Goal: Find specific page/section: Find specific page/section

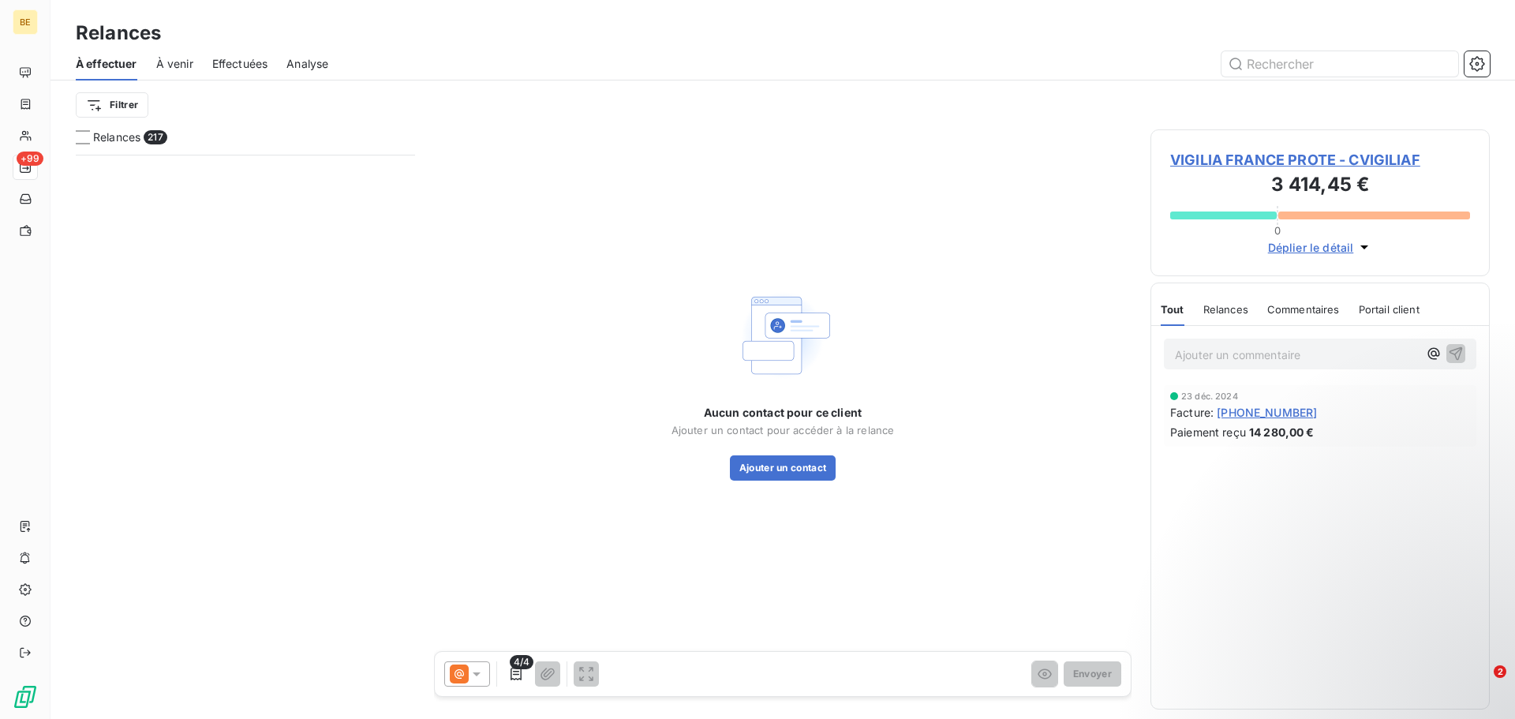
scroll to position [552, 328]
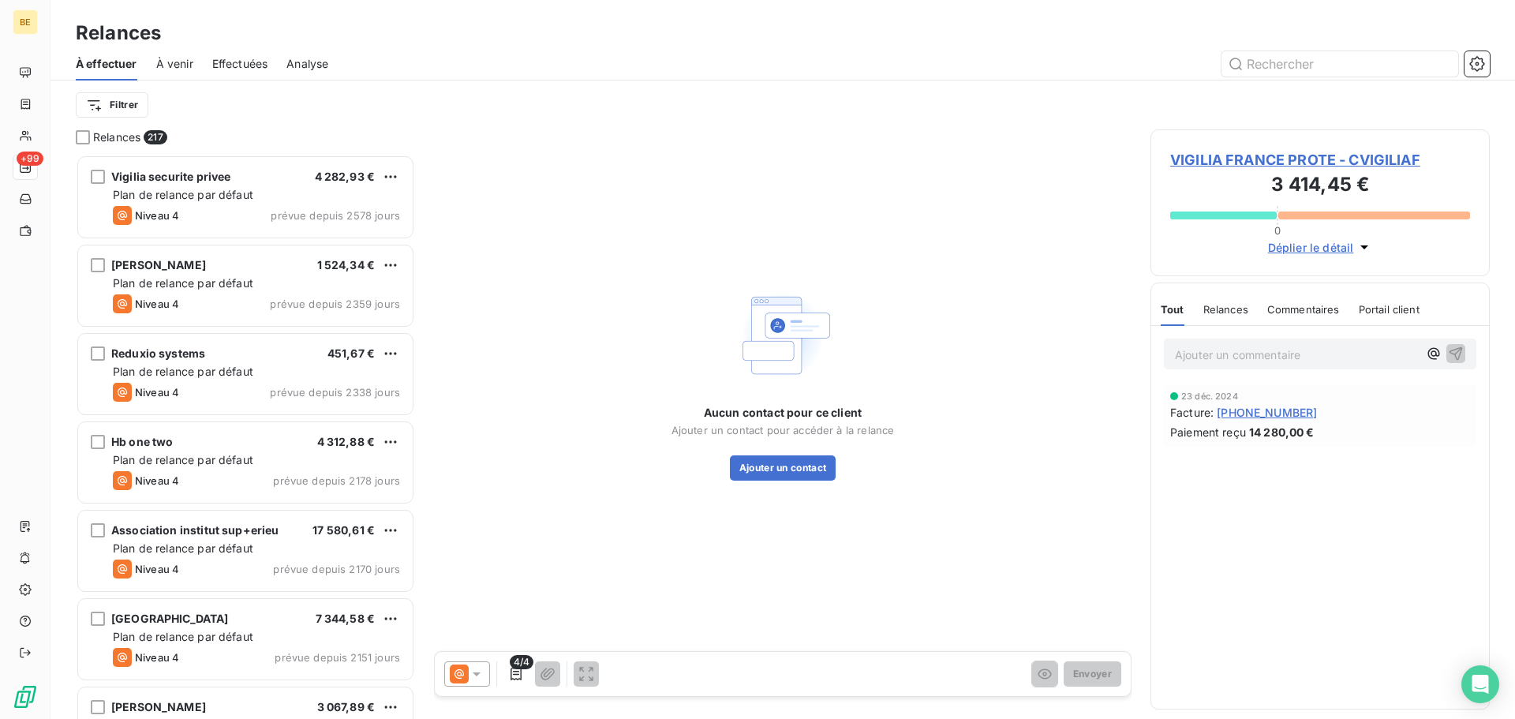
scroll to position [552, 328]
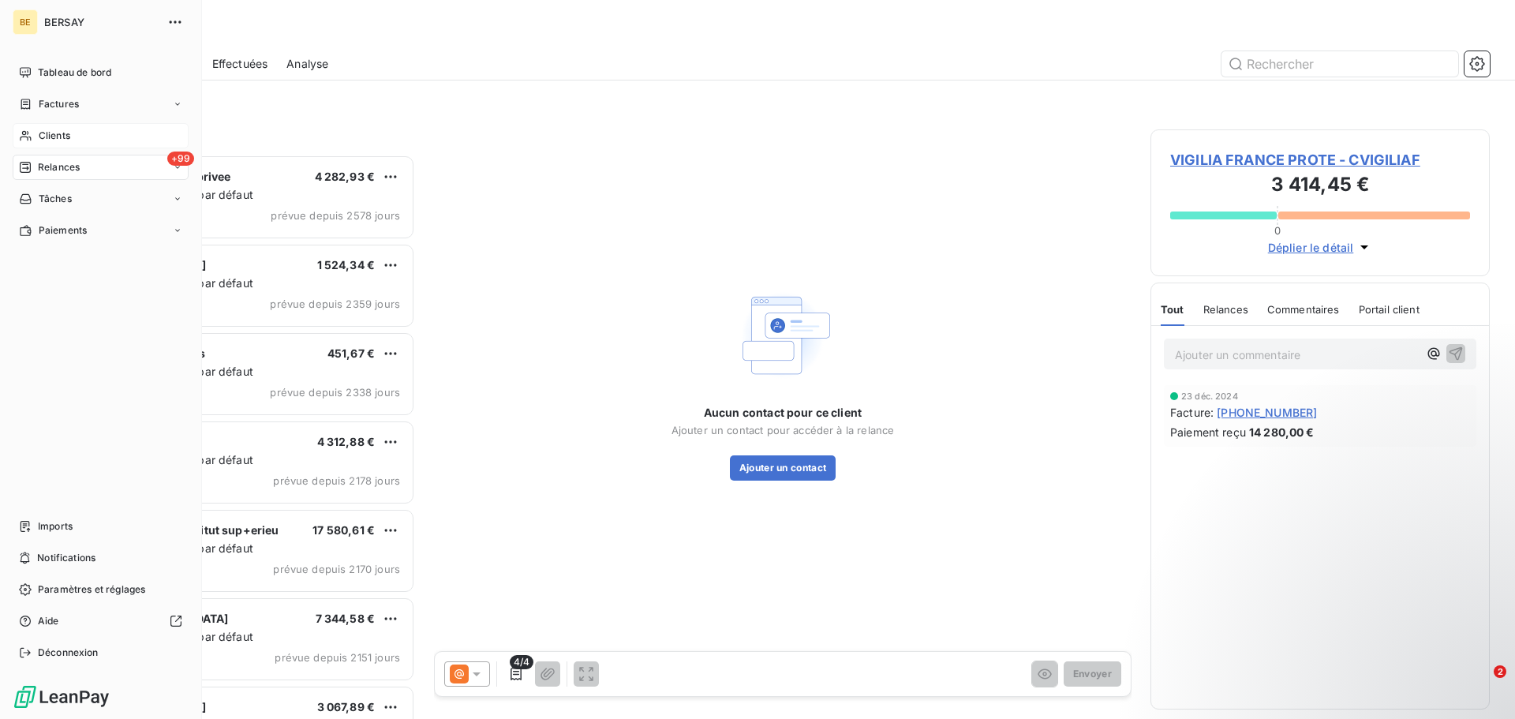
click at [69, 143] on div "Clients" at bounding box center [101, 135] width 176 height 25
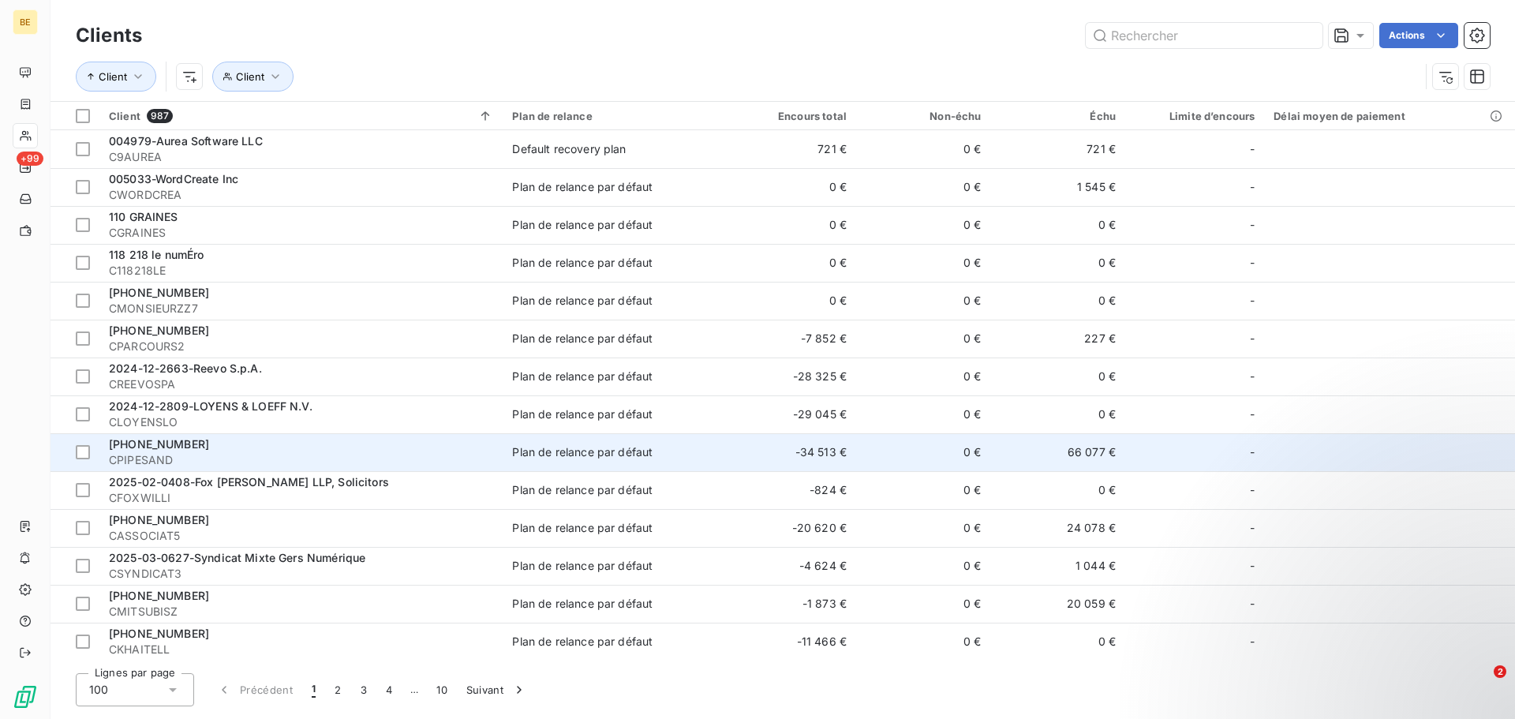
click at [365, 445] on div "[PHONE_NUMBER]" at bounding box center [301, 444] width 384 height 16
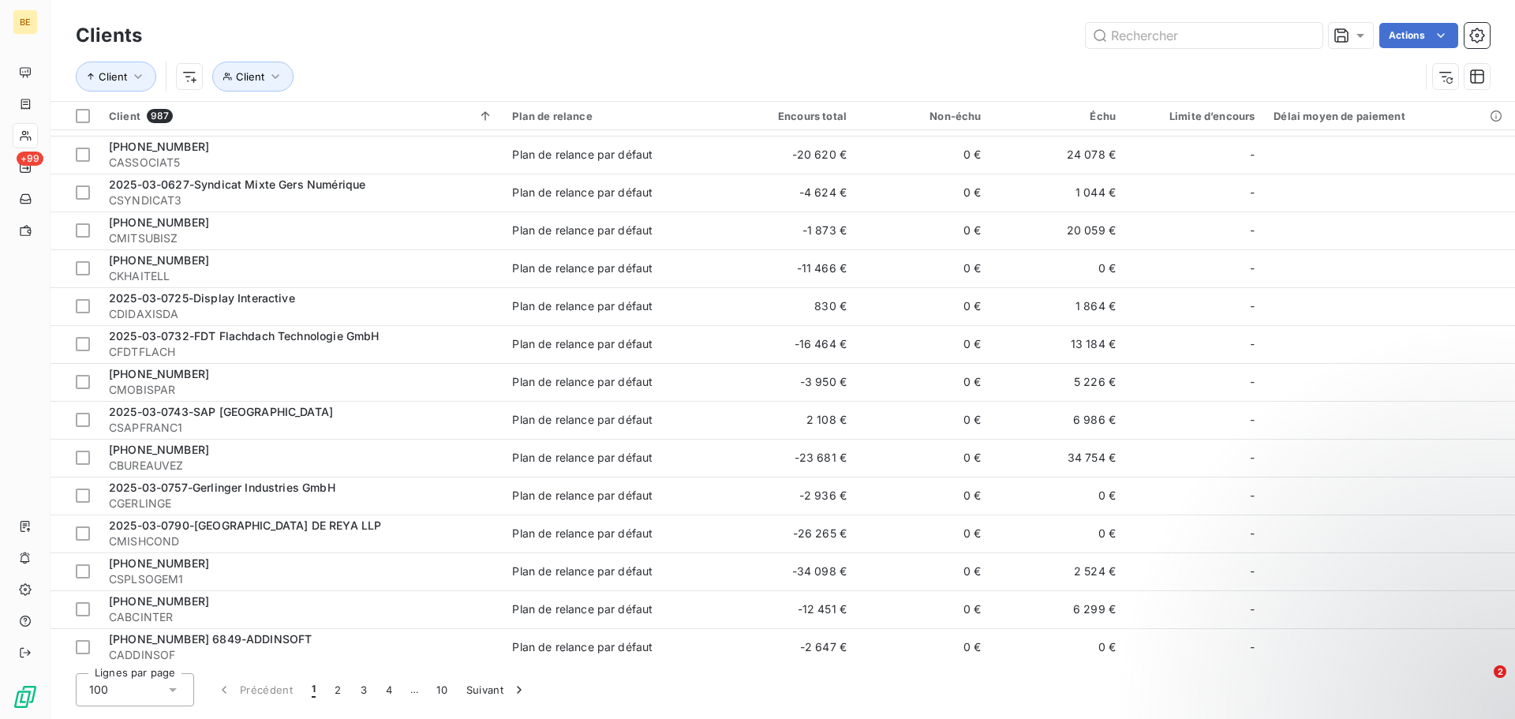
scroll to position [395, 0]
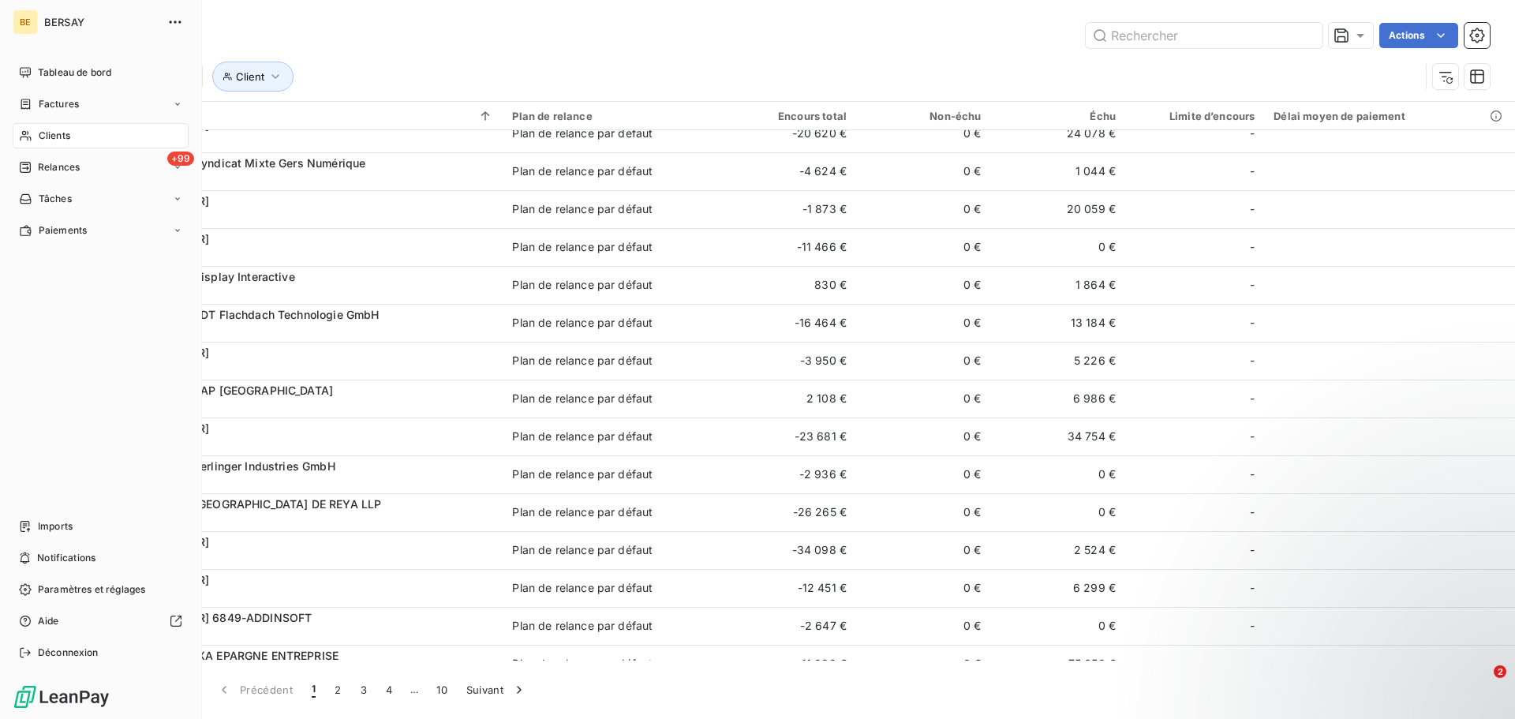
click at [39, 133] on span "Clients" at bounding box center [55, 136] width 32 height 14
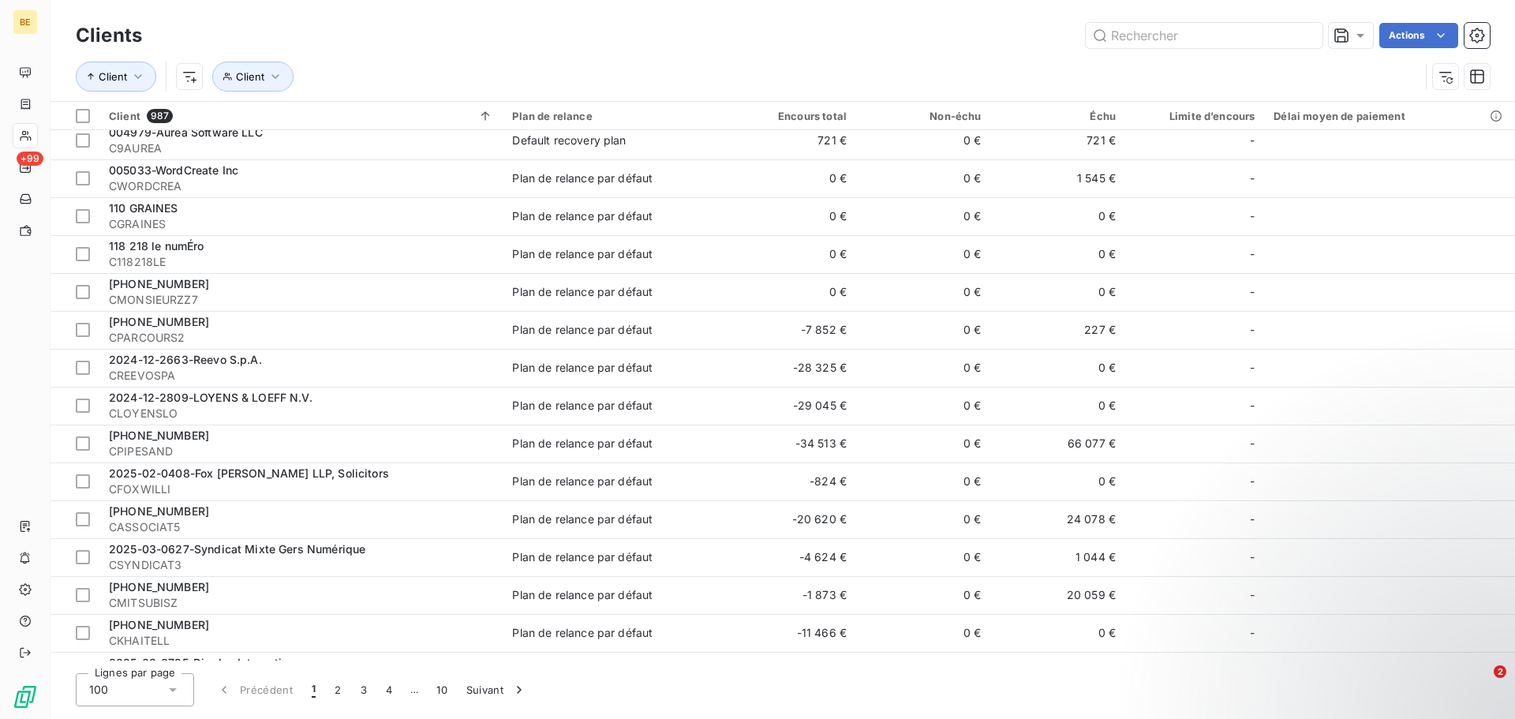
scroll to position [0, 0]
